Goal: Task Accomplishment & Management: Manage account settings

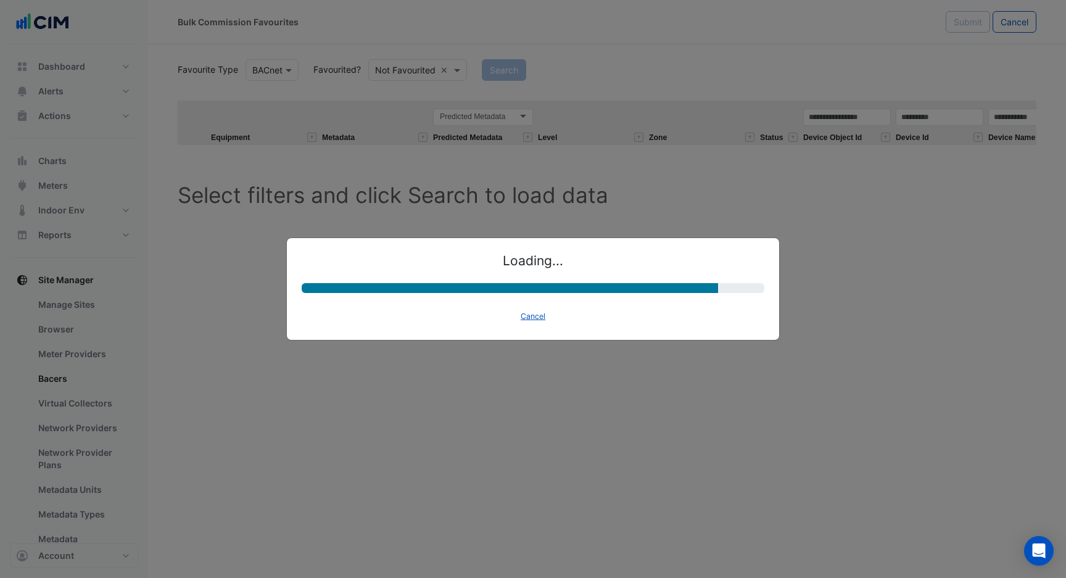
select select "********"
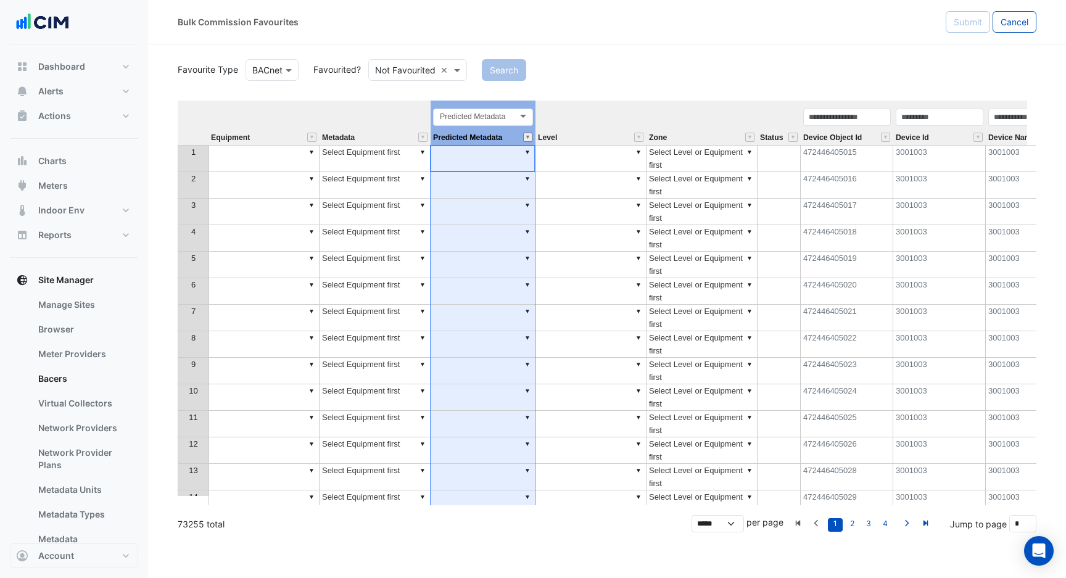
click at [525, 139] on button "" at bounding box center [527, 137] width 9 height 9
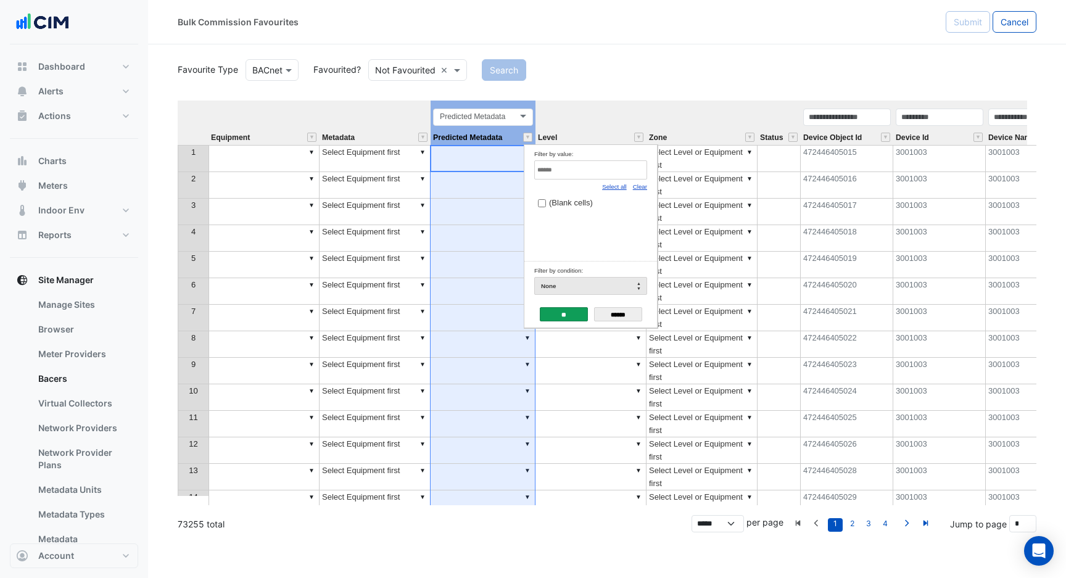
click at [803, 44] on div "Bulk Commission Favourites Submit Cancel" at bounding box center [607, 22] width 918 height 44
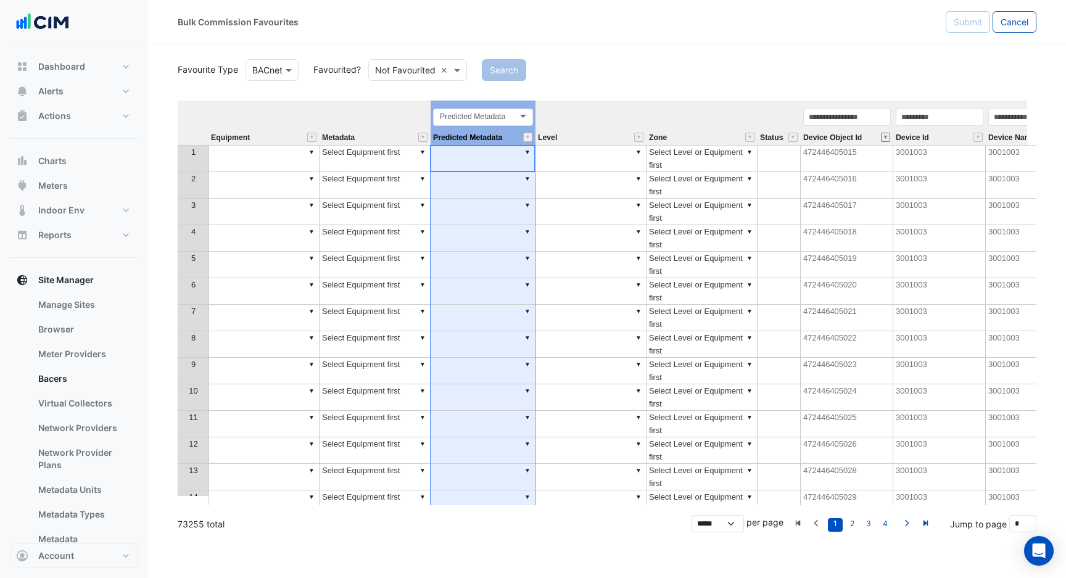
click at [886, 139] on button "" at bounding box center [885, 137] width 9 height 9
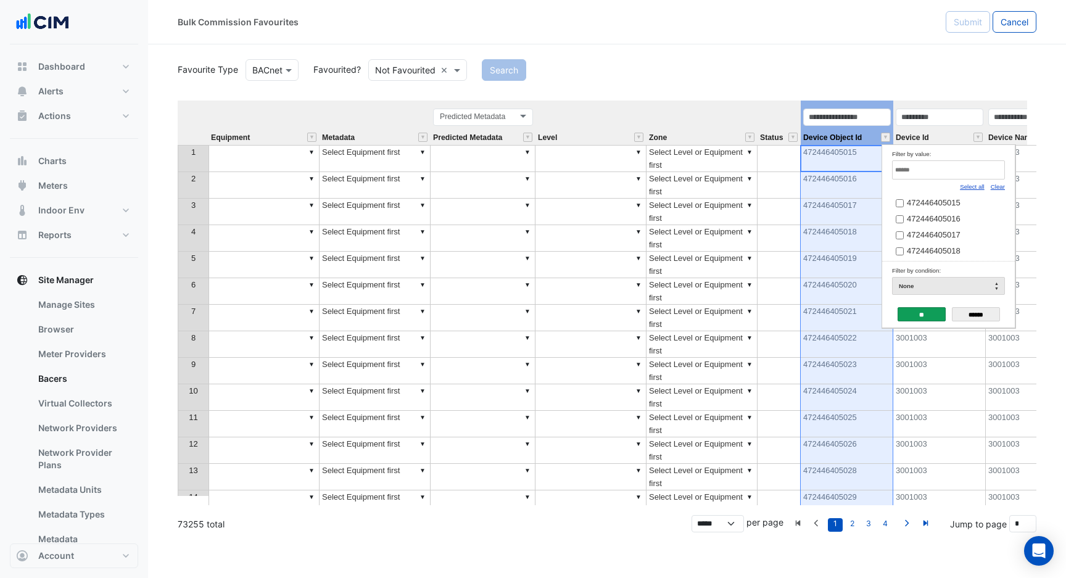
drag, startPoint x: 926, startPoint y: 38, endPoint x: 921, endPoint y: 125, distance: 86.5
click at [926, 39] on div "Bulk Commission Favourites Submit Cancel" at bounding box center [607, 22] width 918 height 44
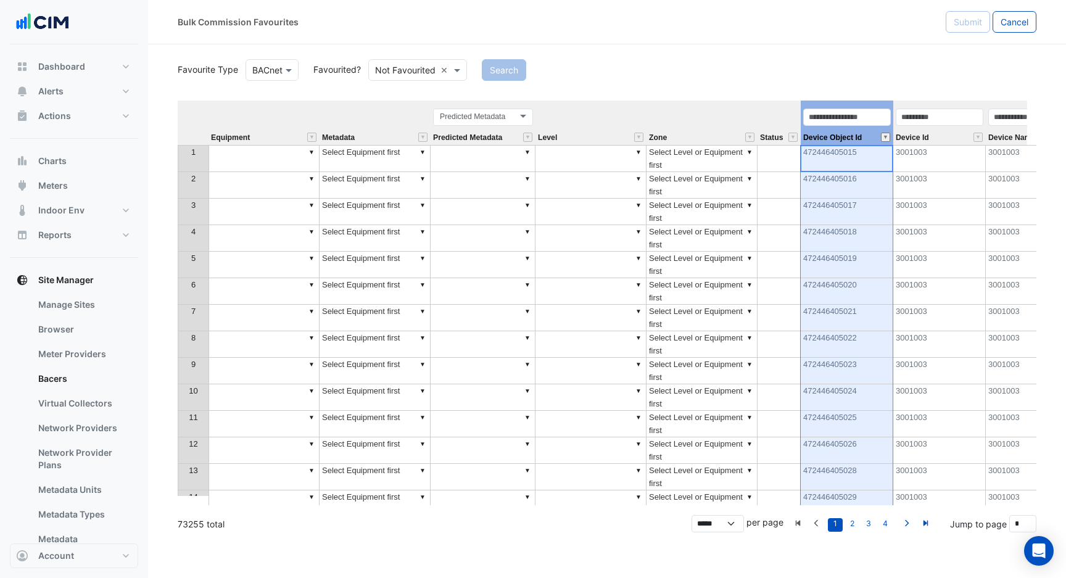
click at [885, 138] on button "" at bounding box center [885, 137] width 9 height 9
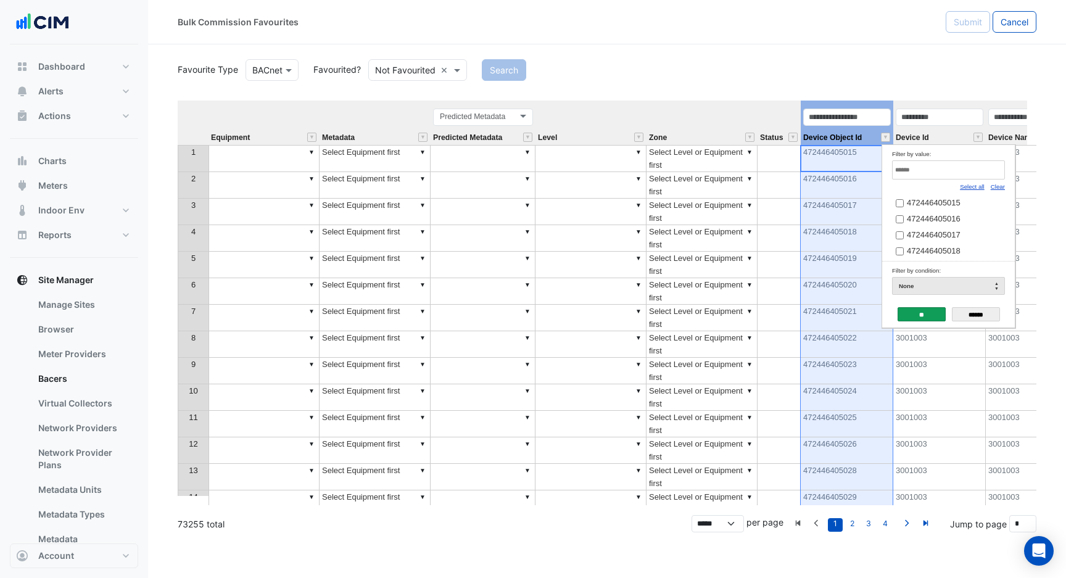
drag, startPoint x: 889, startPoint y: 78, endPoint x: 887, endPoint y: 104, distance: 25.9
click at [889, 78] on div "Search" at bounding box center [758, 70] width 569 height 22
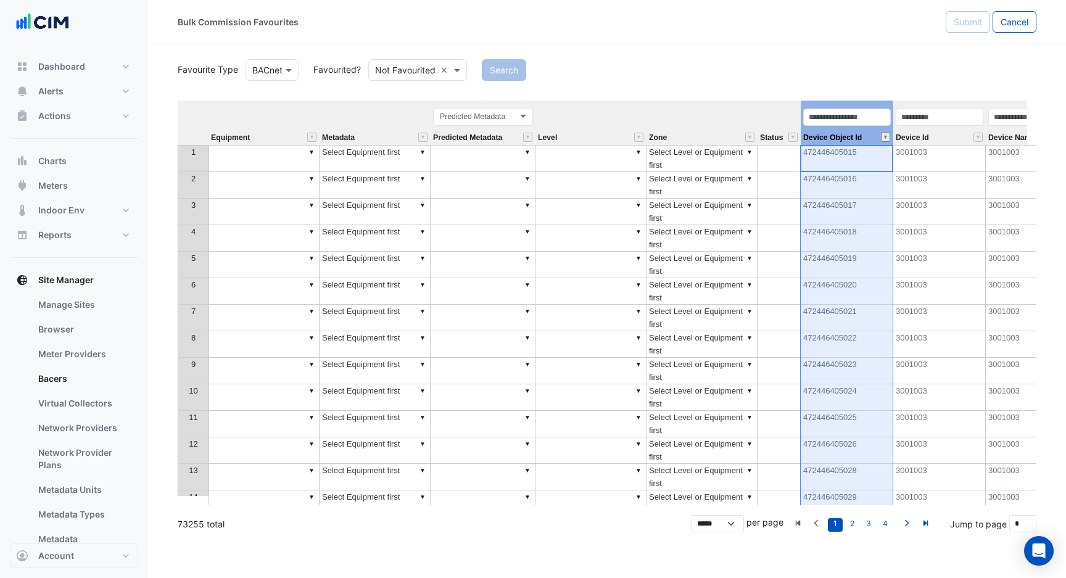
click at [884, 139] on button "" at bounding box center [885, 137] width 9 height 9
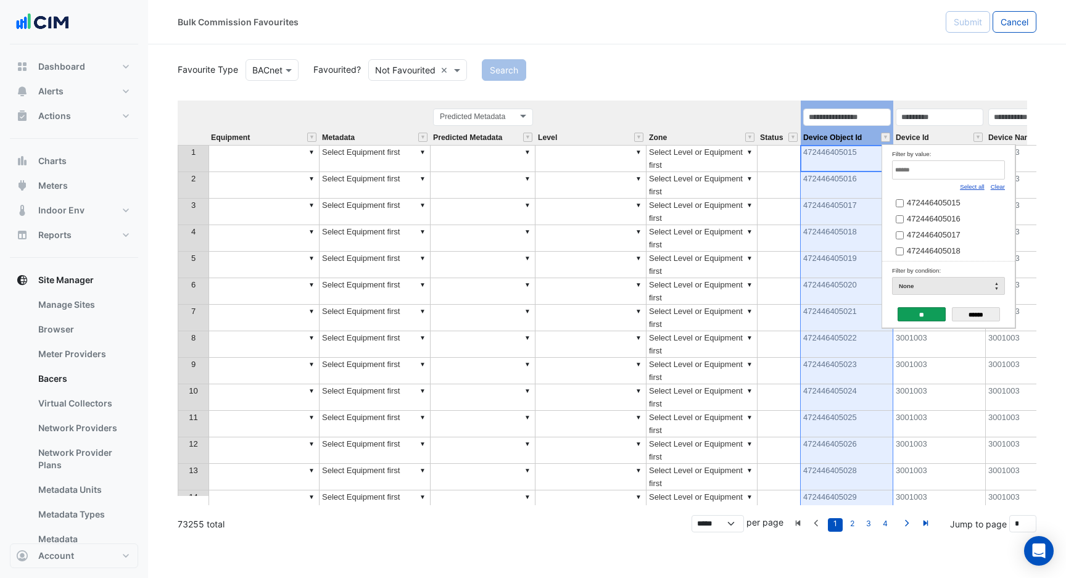
click at [876, 81] on div "Favourite Type Favourite Type BACnet Favourited? Either Not Favourited × Search…" at bounding box center [607, 281] width 858 height 448
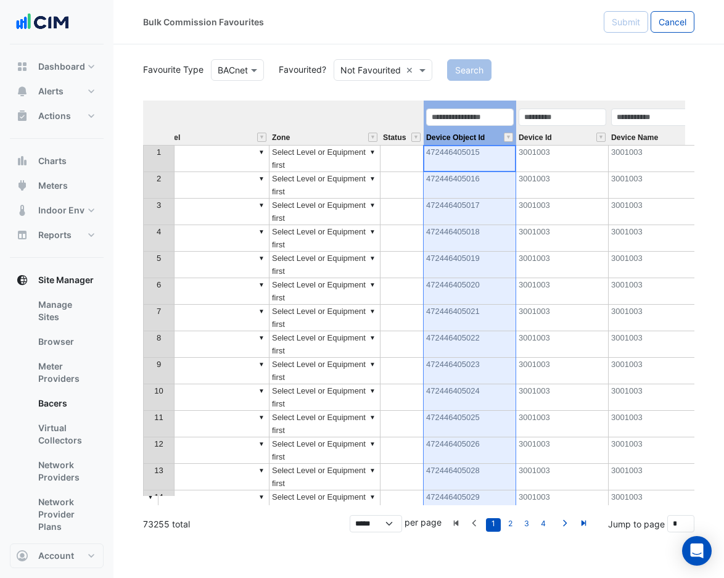
scroll to position [0, 353]
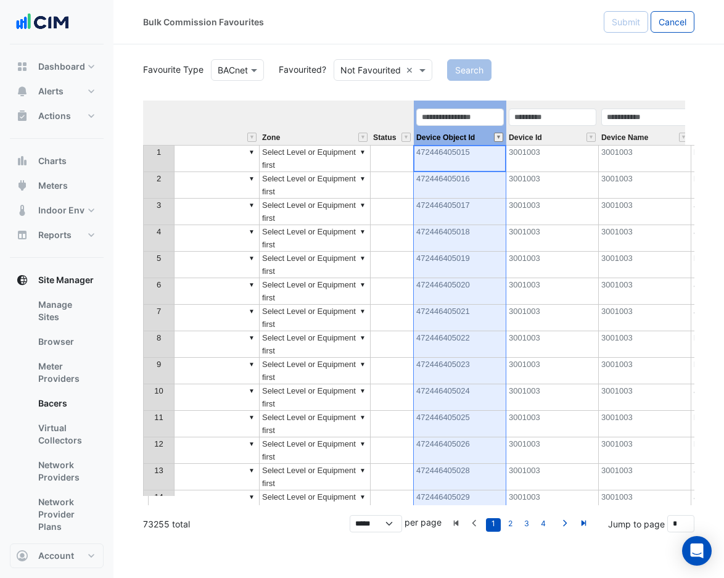
click at [501, 137] on button "" at bounding box center [498, 137] width 9 height 9
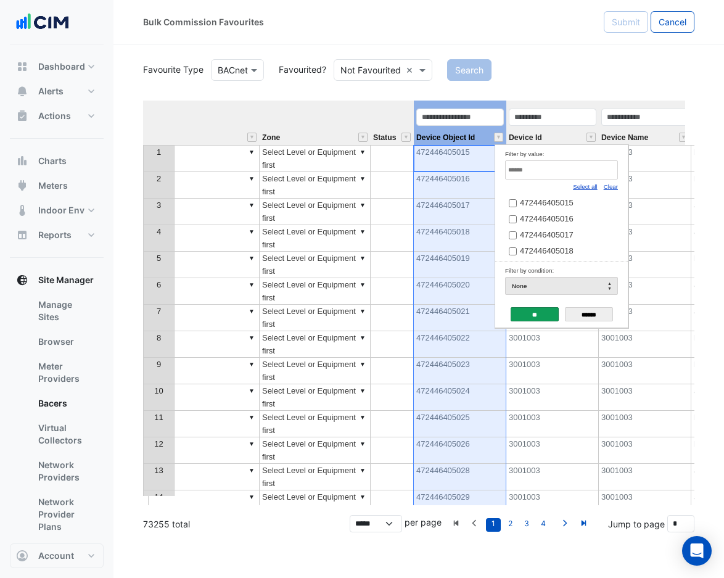
click at [520, 89] on div "Favourite Type Favourite Type BACnet Favourited? Either Not Favourited × Search…" at bounding box center [418, 281] width 551 height 448
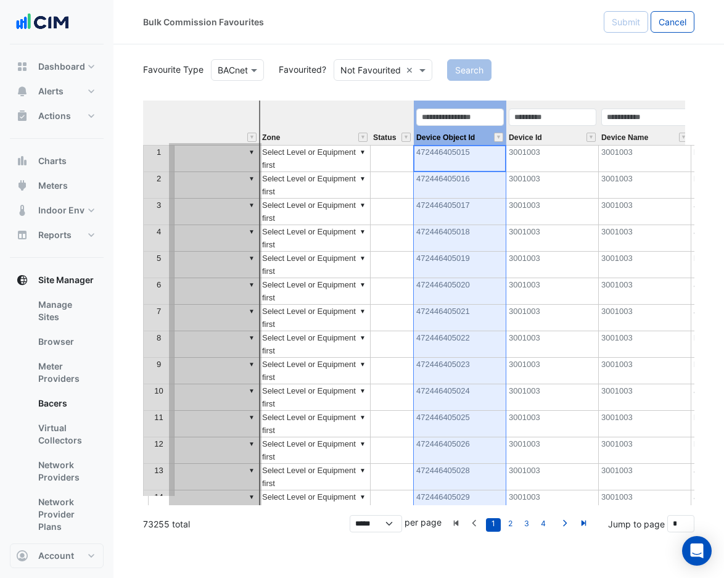
drag, startPoint x: 501, startPoint y: 104, endPoint x: 237, endPoint y: 117, distance: 263.6
click at [237, 117] on tr "Equipment Metadata Predicted Metadata Predicted Metadata Level Zone Status Devi…" at bounding box center [333, 123] width 1086 height 44
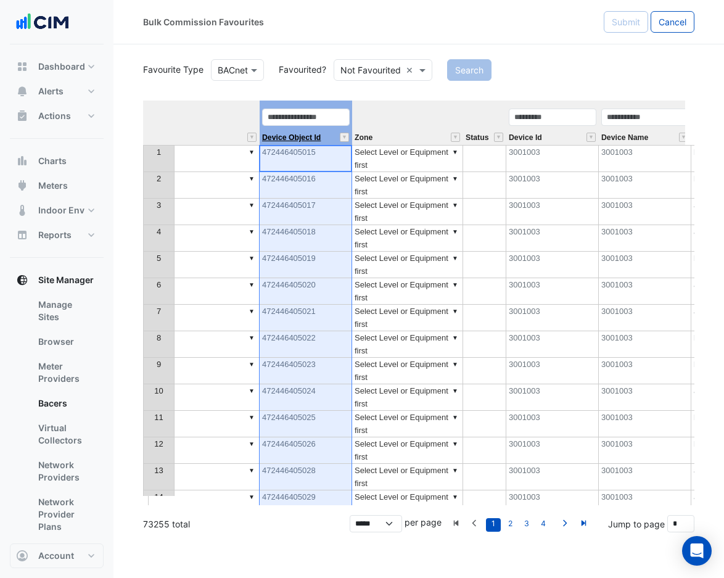
click at [321, 139] on span "Device Object Id" at bounding box center [291, 138] width 59 height 8
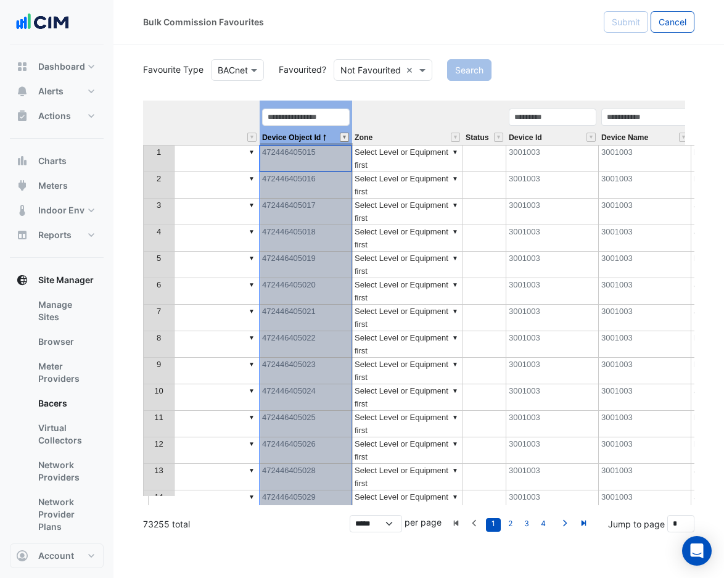
click at [343, 138] on button "" at bounding box center [344, 137] width 9 height 9
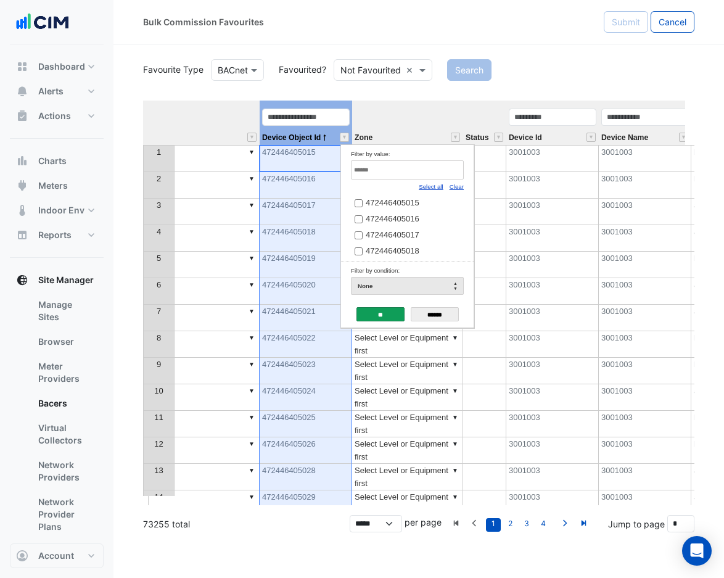
click at [544, 70] on div "Search" at bounding box center [571, 70] width 262 height 22
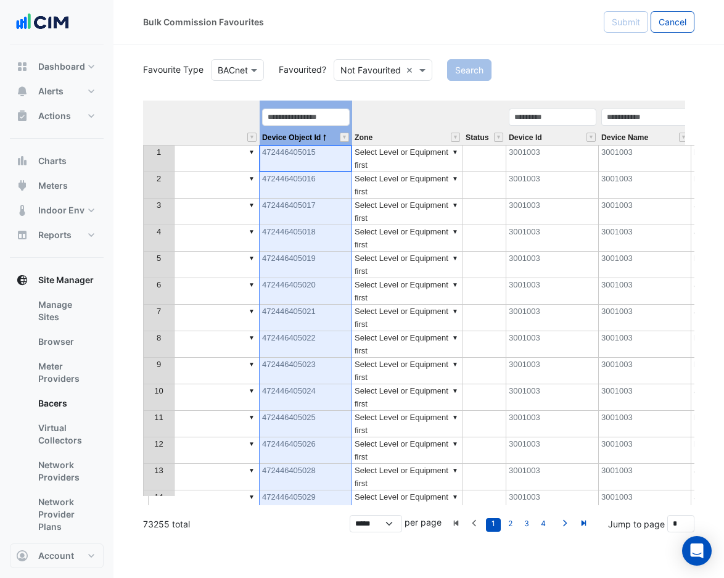
click at [563, 131] on div "Device Id" at bounding box center [552, 126] width 92 height 38
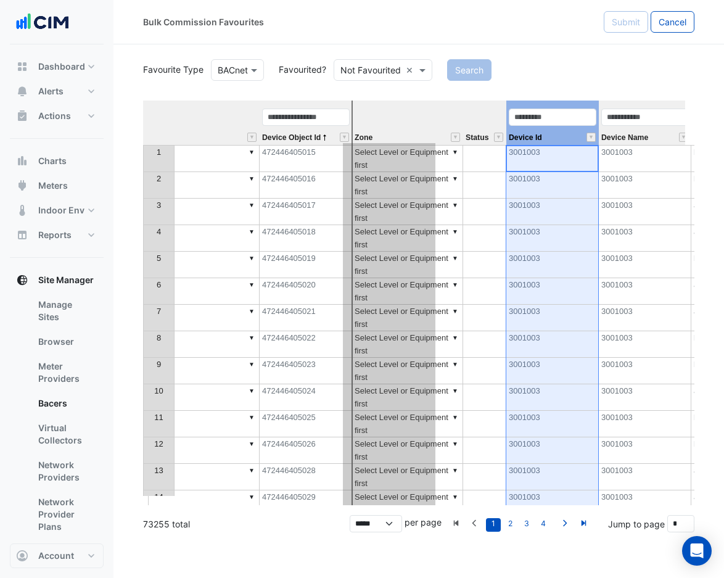
drag, startPoint x: 564, startPoint y: 137, endPoint x: 396, endPoint y: 131, distance: 167.8
click at [396, 131] on tr "Equipment Metadata Predicted Metadata Predicted Metadata Level Device Object Id…" at bounding box center [425, 123] width 1271 height 44
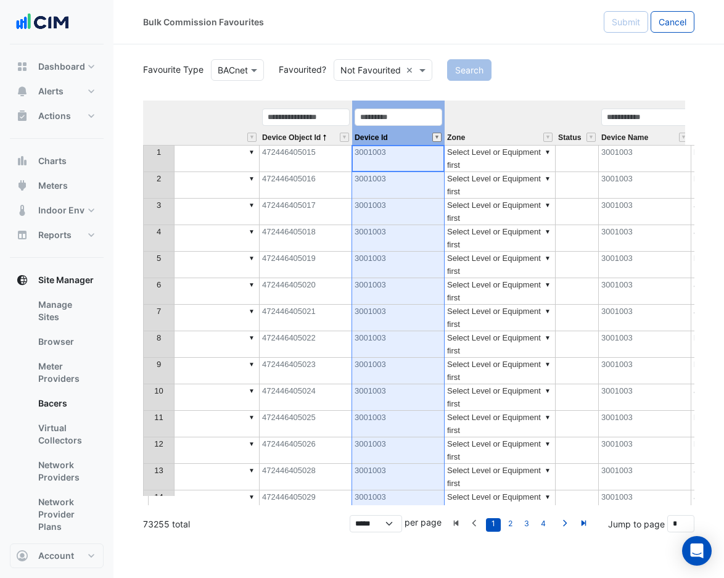
click at [436, 136] on button "" at bounding box center [436, 137] width 9 height 9
click at [578, 75] on div "Search" at bounding box center [571, 70] width 262 height 22
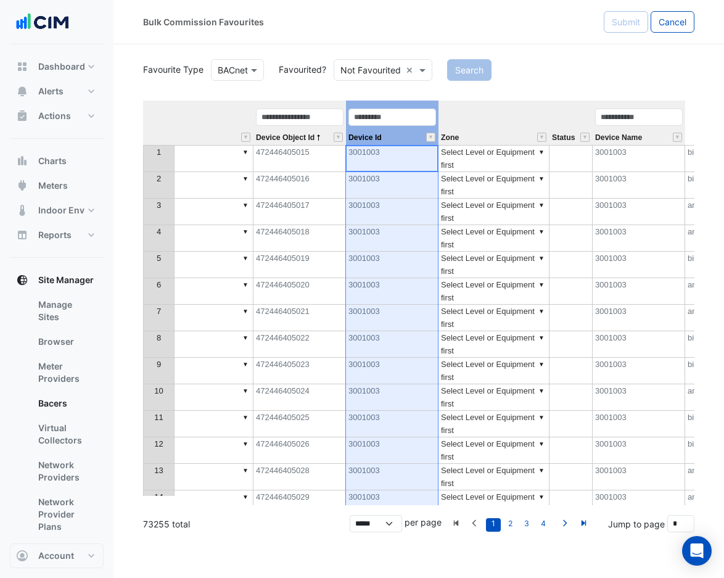
click at [660, 136] on div "Device Name" at bounding box center [639, 126] width 92 height 38
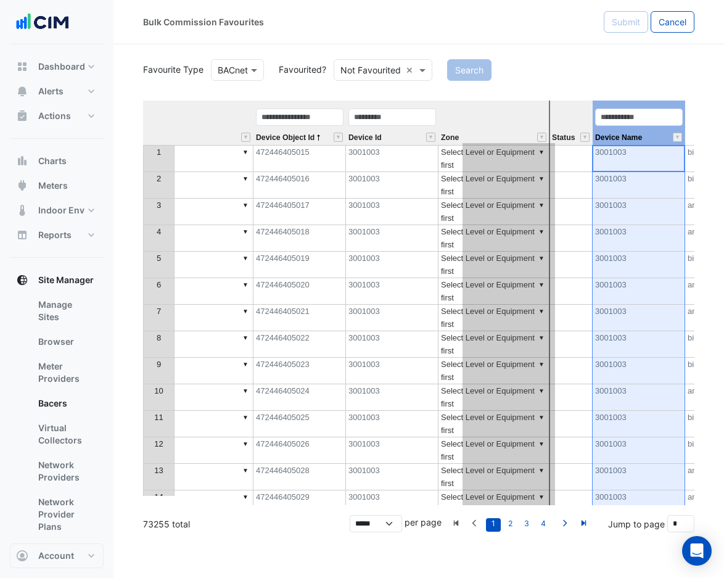
drag, startPoint x: 663, startPoint y: 132, endPoint x: 459, endPoint y: 131, distance: 204.1
click at [459, 131] on tr "Equipment Metadata Predicted Metadata Predicted Metadata Level Device Object Id…" at bounding box center [419, 123] width 1271 height 44
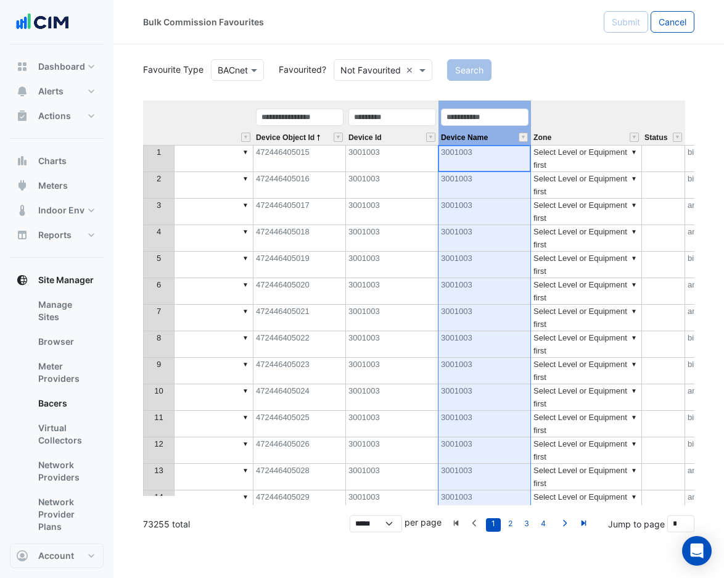
click at [519, 138] on div "Device Name" at bounding box center [484, 126] width 92 height 38
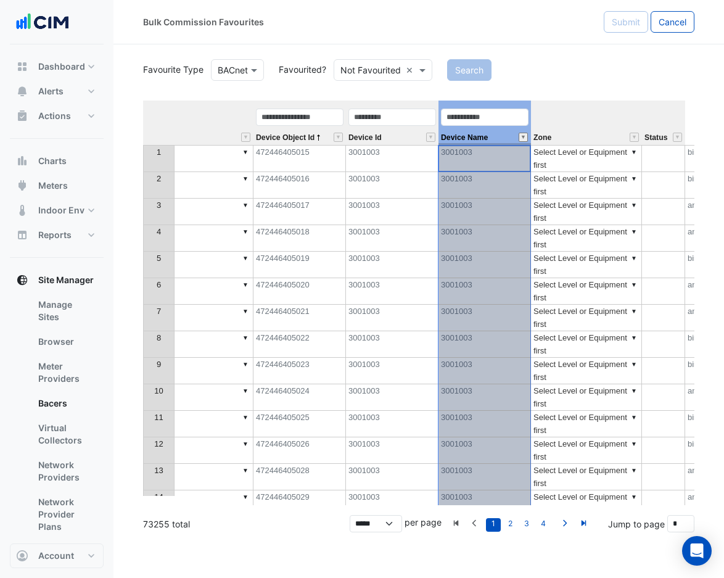
click at [523, 136] on button "" at bounding box center [523, 137] width 9 height 9
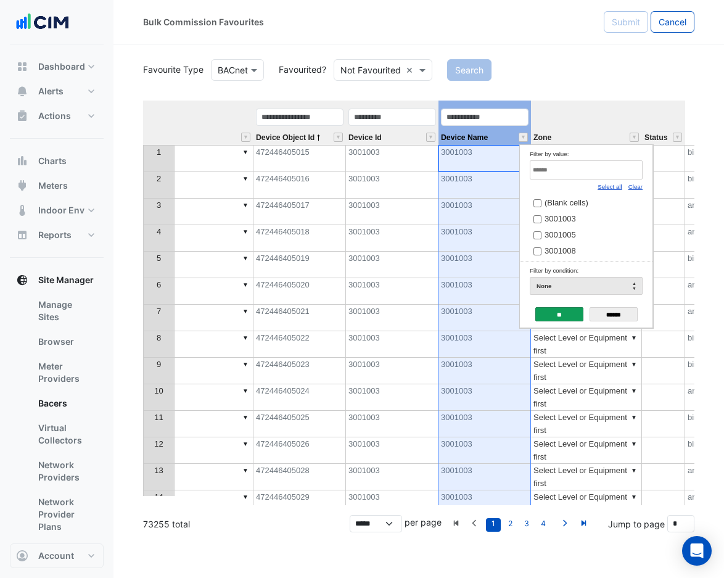
click at [522, 76] on div "Search" at bounding box center [571, 70] width 262 height 22
